Goal: Complete application form: Complete application form

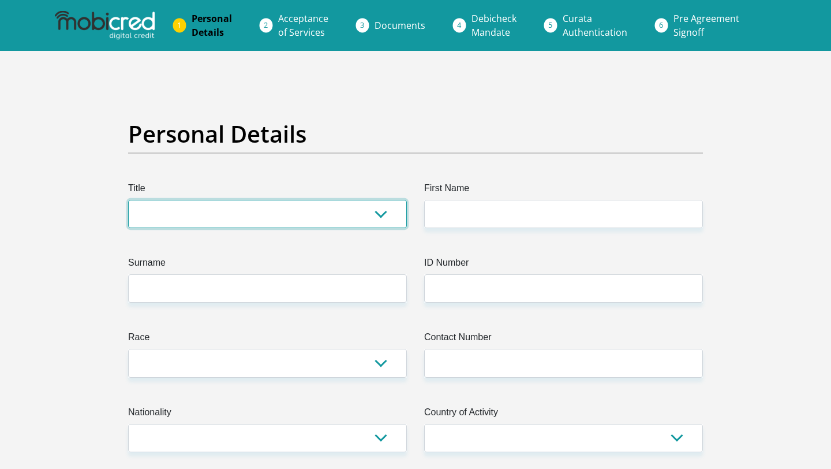
click at [360, 212] on select "Mr Ms Mrs Dr Other" at bounding box center [267, 214] width 279 height 28
click at [381, 224] on select "Mr Ms Mrs Dr Other" at bounding box center [267, 214] width 279 height 28
click at [128, 200] on select "Mr Ms Mrs Dr Other" at bounding box center [267, 214] width 279 height 28
click at [368, 215] on select "Mr Ms Mrs Dr Other" at bounding box center [267, 214] width 279 height 28
select select "Mrs"
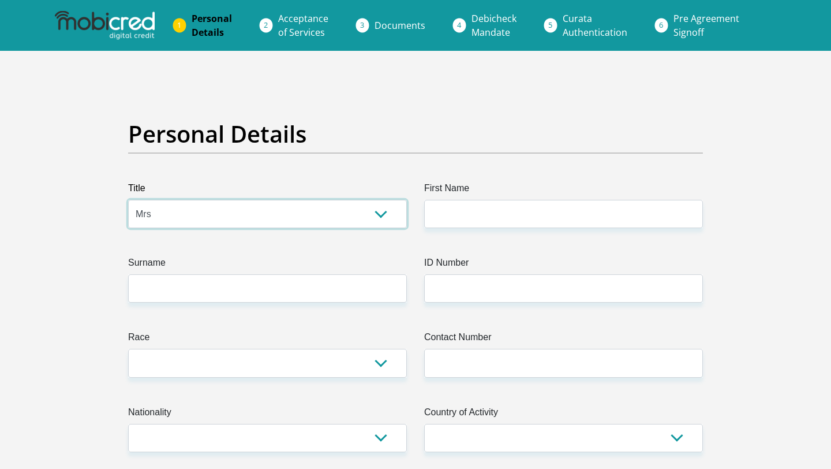
click at [128, 200] on select "Mr Ms Mrs Dr Other" at bounding box center [267, 214] width 279 height 28
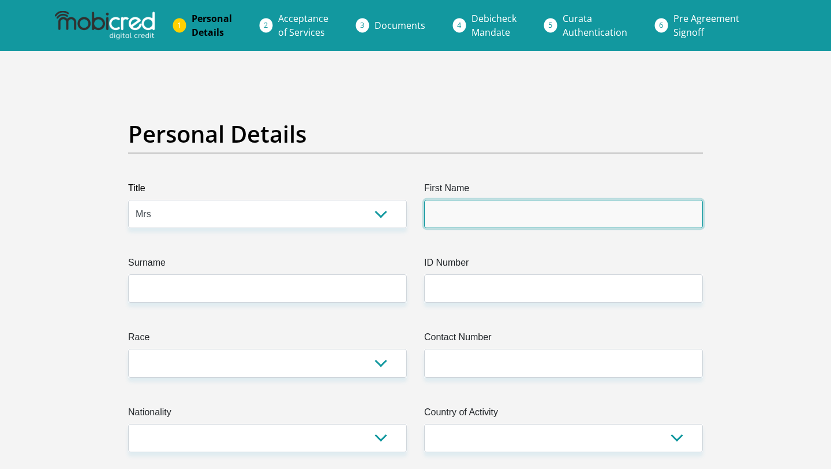
click at [492, 205] on input "First Name" at bounding box center [563, 214] width 279 height 28
type input "Omolemo"
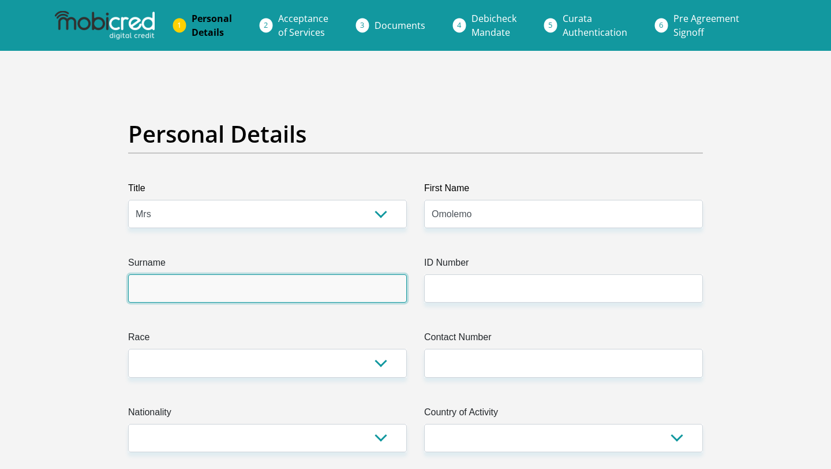
click at [340, 291] on input "Surname" at bounding box center [267, 288] width 279 height 28
type input "t"
type input "Tlhapi"
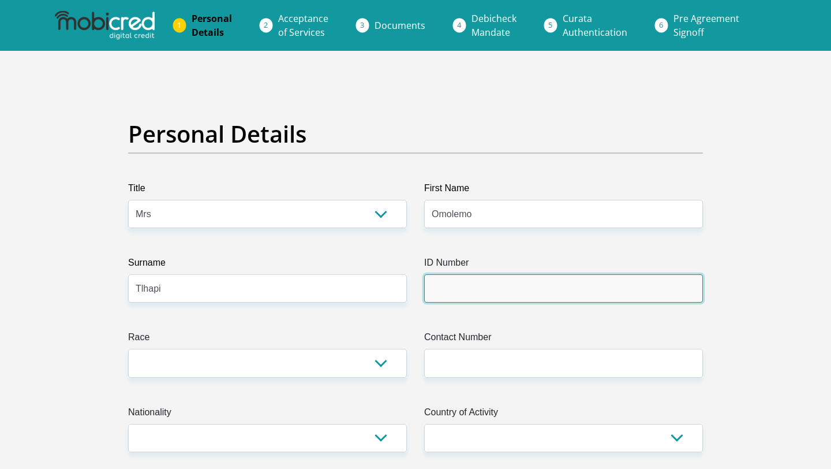
click at [457, 279] on input "ID Number" at bounding box center [563, 288] width 279 height 28
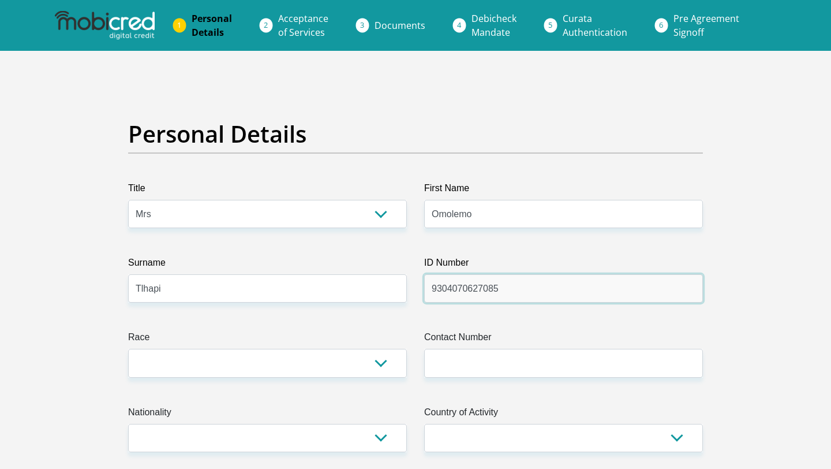
type input "9304070627085"
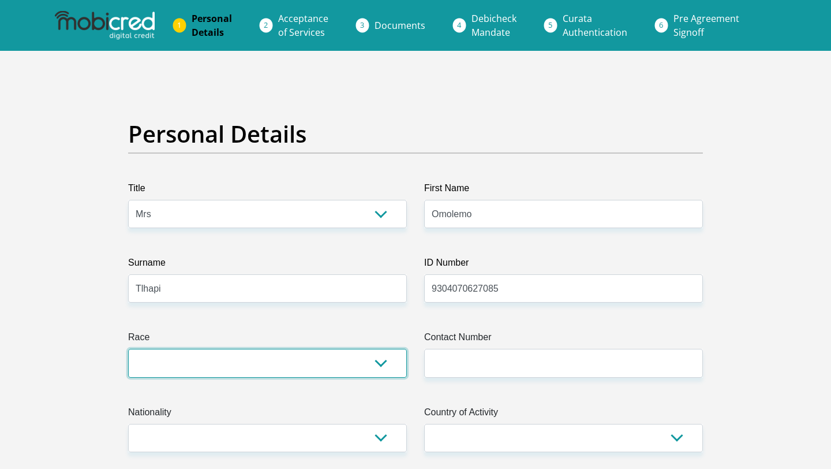
click at [371, 362] on select "Black Coloured Indian White Other" at bounding box center [267, 363] width 279 height 28
select select "1"
click at [128, 349] on select "Black Coloured Indian White Other" at bounding box center [267, 363] width 279 height 28
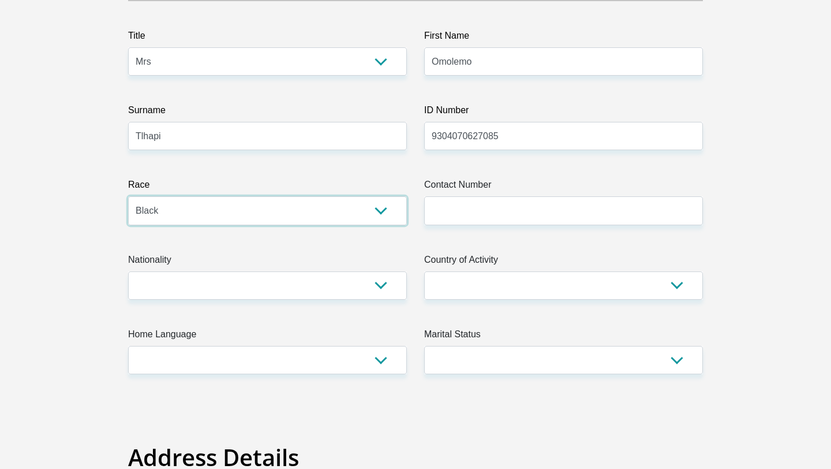
scroll to position [164, 0]
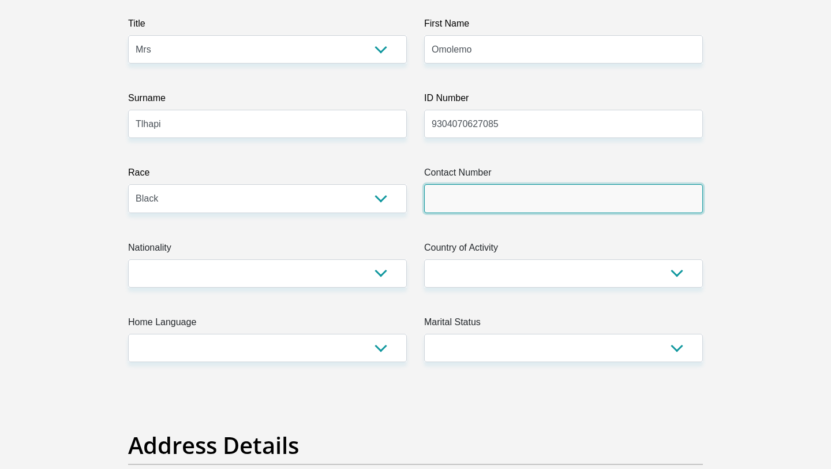
click at [466, 210] on input "Contact Number" at bounding box center [563, 198] width 279 height 28
type input "0832835676"
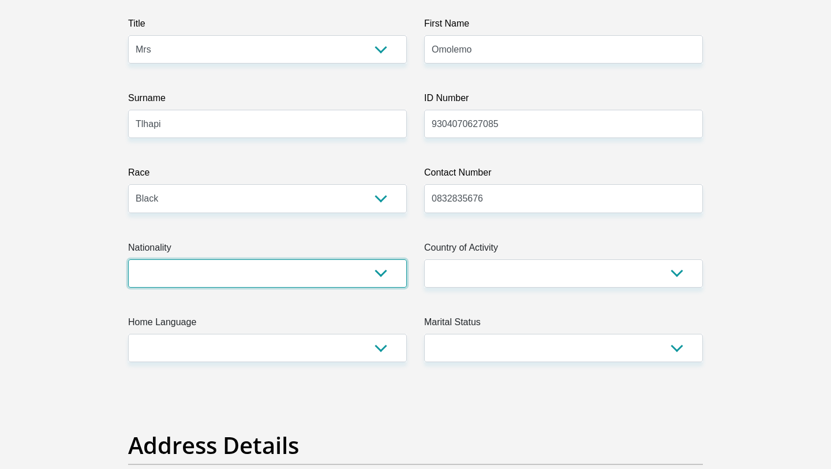
click at [383, 260] on select "South Africa Afghanistan Aland Islands Albania Algeria America Samoa American V…" at bounding box center [267, 273] width 279 height 28
select select "ZAF"
click at [128, 259] on select "South Africa Afghanistan Aland Islands Albania Algeria America Samoa American V…" at bounding box center [267, 273] width 279 height 28
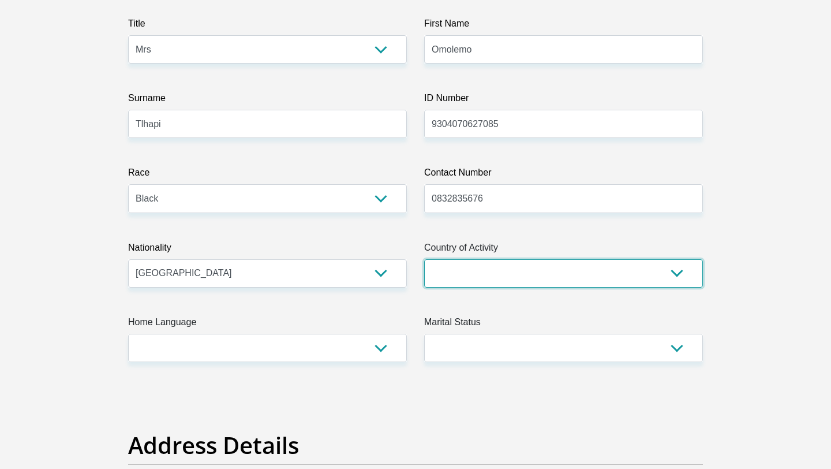
click at [657, 268] on select "South Africa Afghanistan Aland Islands Albania Algeria America Samoa American V…" at bounding box center [563, 273] width 279 height 28
select select "ZAF"
click at [424, 259] on select "South Africa Afghanistan Aland Islands Albania Algeria America Samoa American V…" at bounding box center [563, 273] width 279 height 28
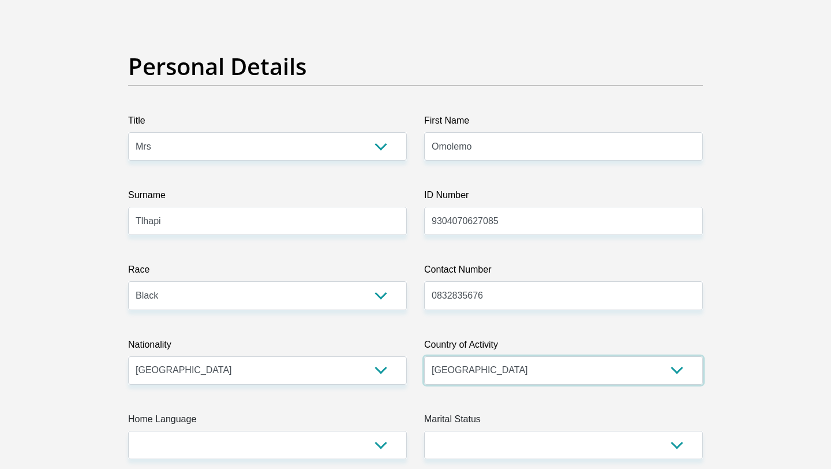
scroll to position [0, 0]
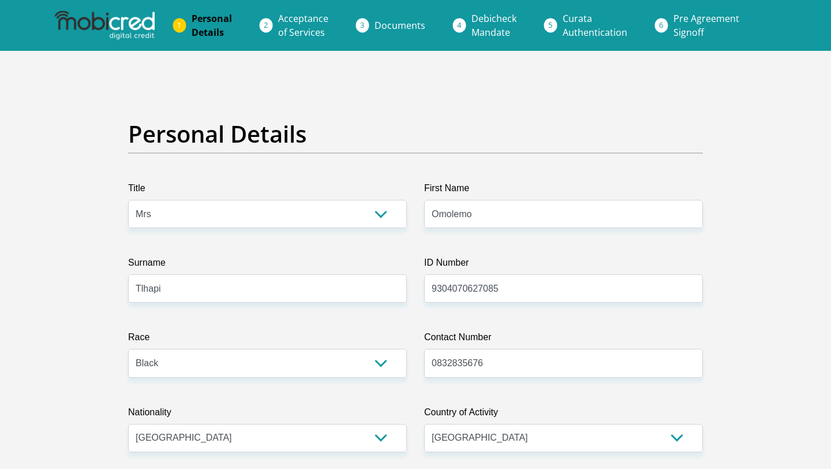
click at [107, 13] on img at bounding box center [104, 25] width 99 height 29
click at [664, 27] on li "Pre Agreement Signoff" at bounding box center [720, 25] width 112 height 37
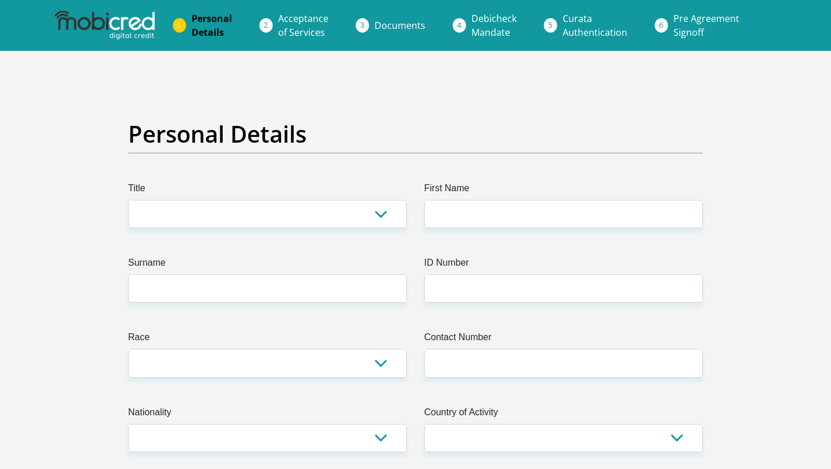
click at [664, 19] on li "Pre Agreement Signoff" at bounding box center [720, 25] width 112 height 37
click at [677, 34] on span "Pre Agreement Signoff" at bounding box center [706, 25] width 66 height 27
click at [683, 34] on span "Pre Agreement Signoff" at bounding box center [706, 25] width 66 height 27
click at [664, 29] on li "Pre Agreement Signoff" at bounding box center [720, 25] width 112 height 37
click at [279, 24] on link "Acceptance of Services" at bounding box center [303, 25] width 69 height 37
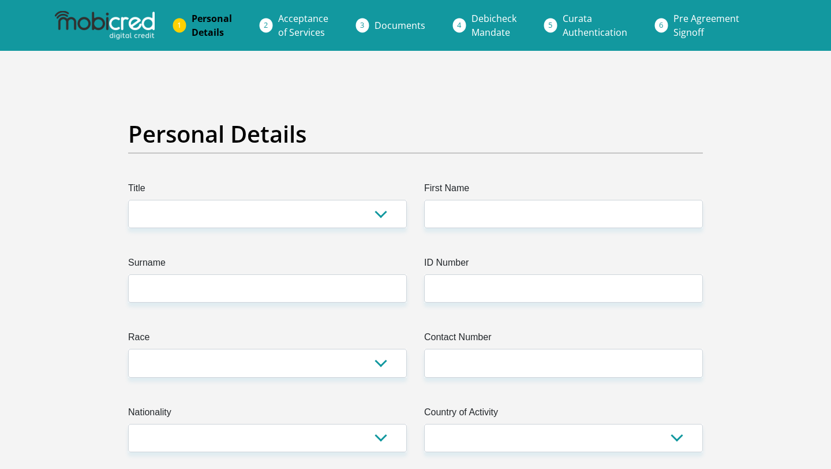
click at [269, 24] on li "Acceptance of Services" at bounding box center [317, 25] width 96 height 37
click at [315, 29] on span "Acceptance of Services" at bounding box center [303, 25] width 50 height 27
click at [685, 19] on span "Pre Agreement Signoff" at bounding box center [706, 25] width 66 height 27
click at [653, 33] on li "Curata Authentication" at bounding box center [608, 25] width 111 height 37
click at [653, 31] on li "Curata Authentication" at bounding box center [608, 25] width 111 height 37
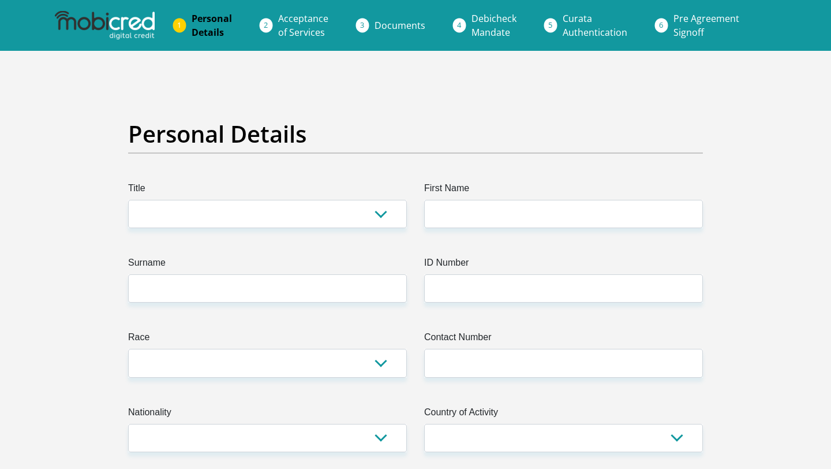
click at [678, 28] on span "Pre Agreement Signoff" at bounding box center [706, 25] width 66 height 27
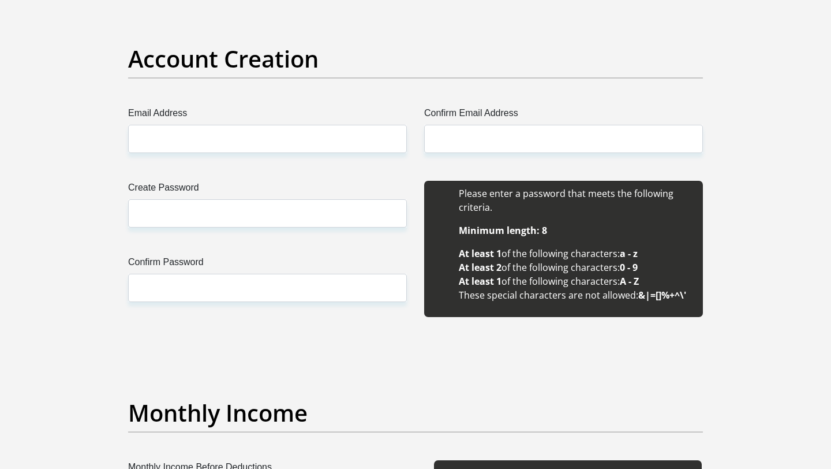
scroll to position [882, 0]
